Goal: Navigation & Orientation: Find specific page/section

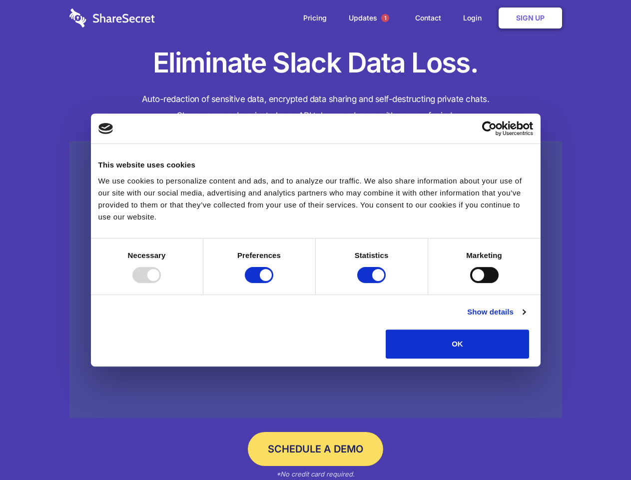
click at [161, 283] on div at bounding box center [146, 275] width 28 height 16
click at [273, 283] on input "Preferences" at bounding box center [259, 275] width 28 height 16
checkbox input "false"
click at [373, 283] on input "Statistics" at bounding box center [371, 275] width 28 height 16
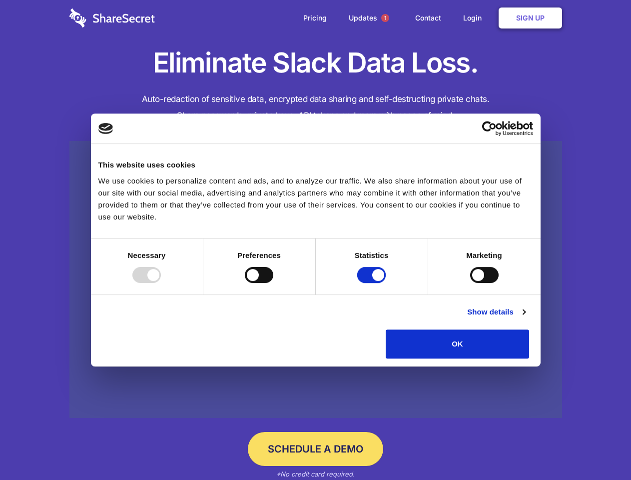
checkbox input "false"
click at [470, 283] on input "Marketing" at bounding box center [484, 275] width 28 height 16
checkbox input "true"
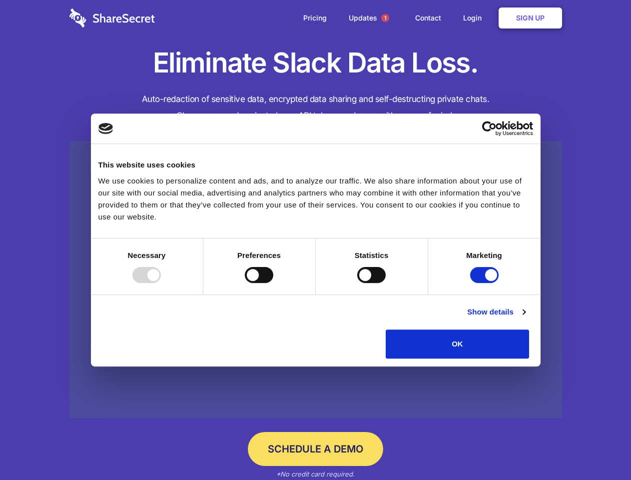
click at [525, 318] on link "Show details" at bounding box center [496, 312] width 58 height 12
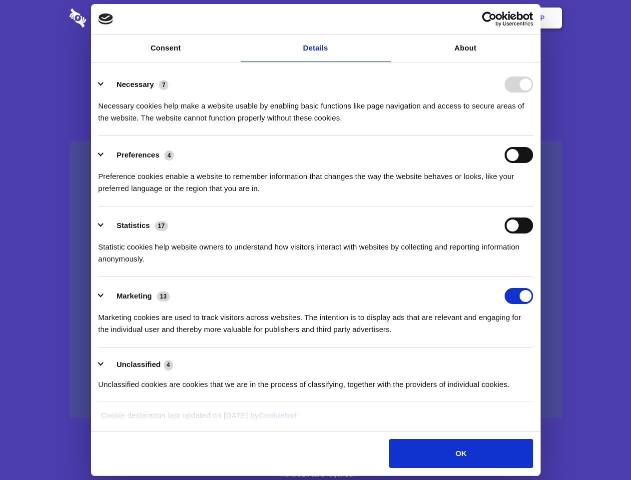
click at [533, 136] on li "Necessary 7 Necessary cookies help make a website usable by enabling basic func…" at bounding box center [315, 100] width 435 height 70
click at [385, 18] on span "1" at bounding box center [385, 18] width 8 height 8
